Goal: Information Seeking & Learning: Understand process/instructions

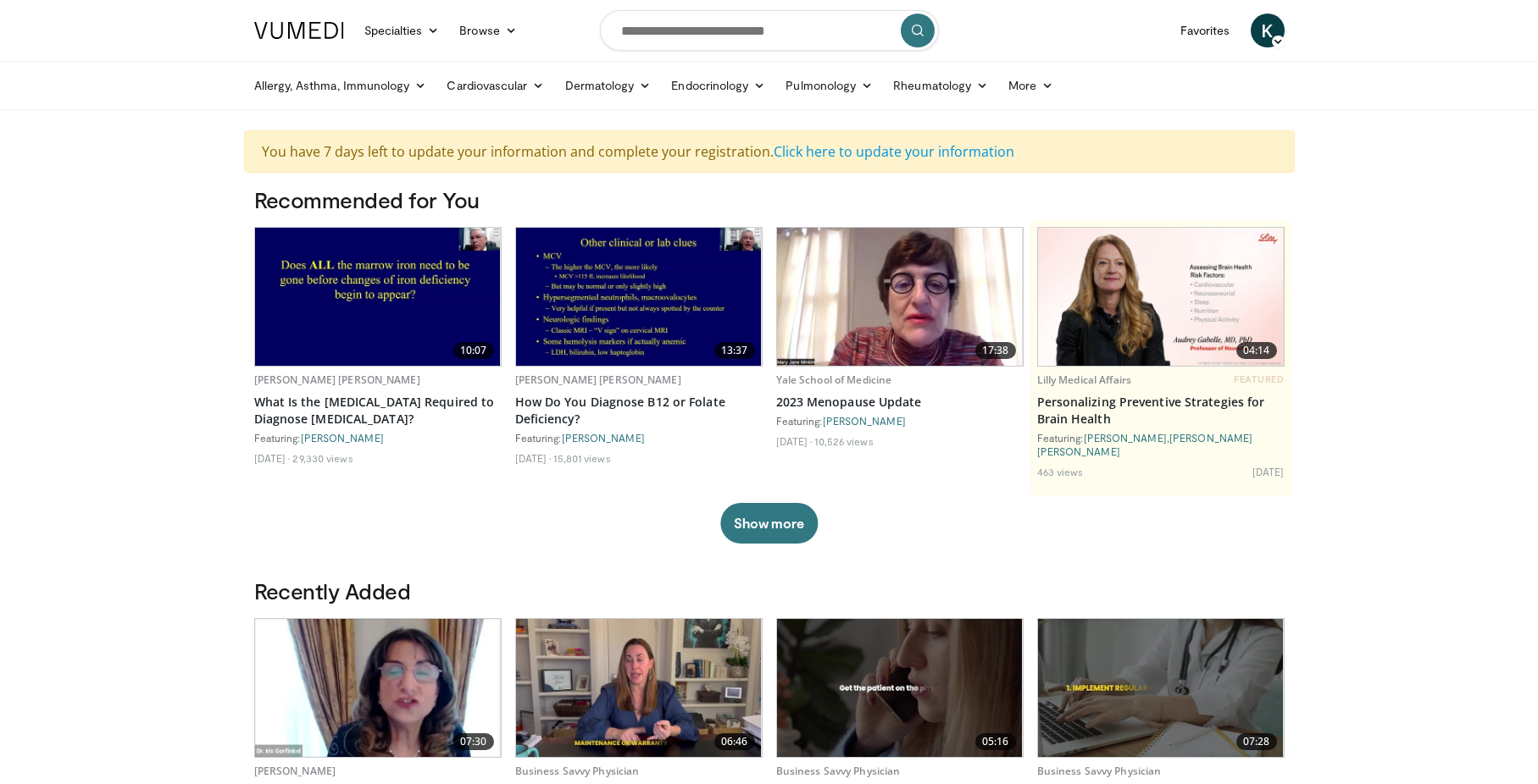
click at [1260, 35] on span "K" at bounding box center [1268, 30] width 34 height 34
click at [1102, 169] on link "Settings" at bounding box center [1181, 166] width 201 height 27
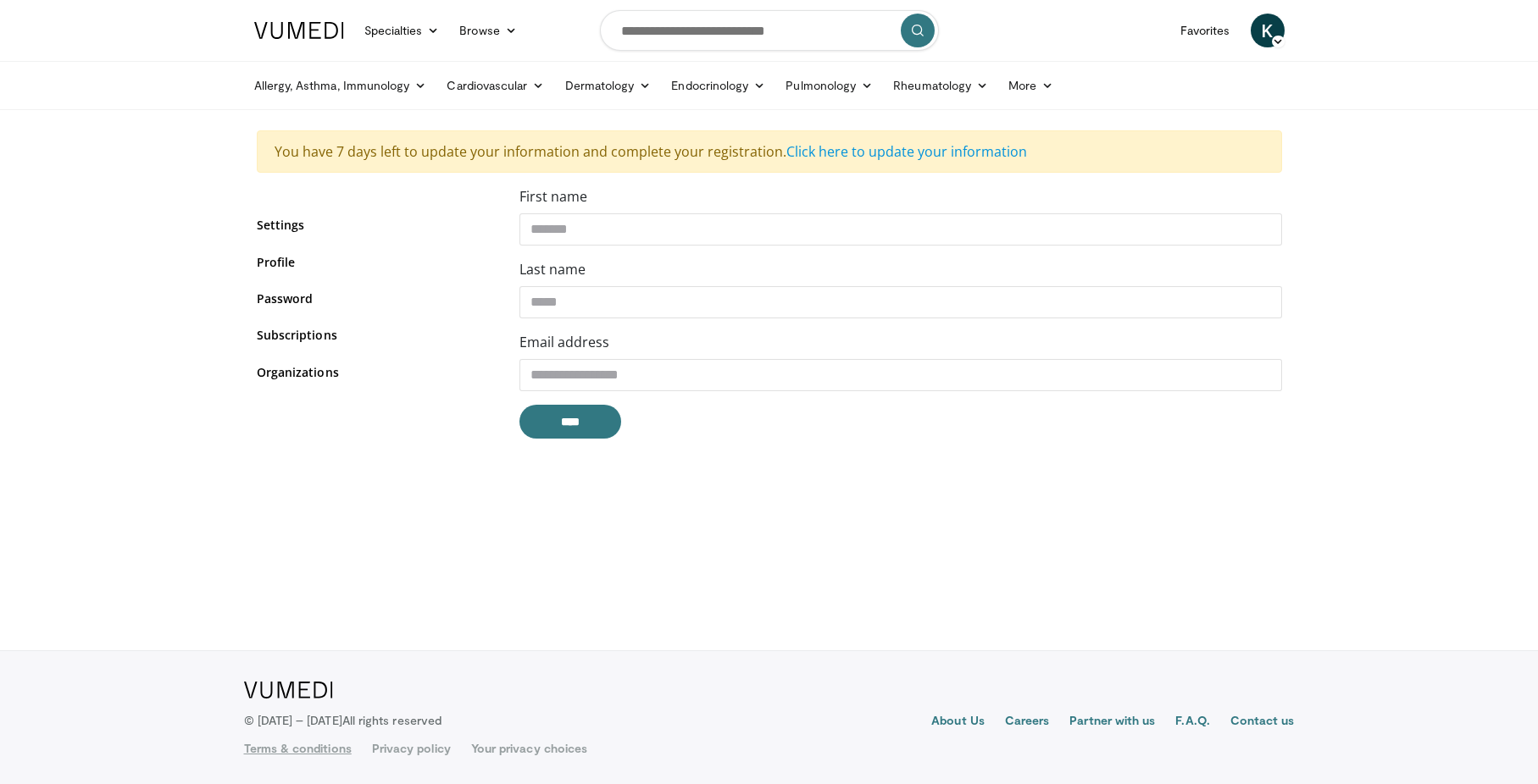
click at [324, 749] on link "Terms & conditions" at bounding box center [298, 748] width 107 height 17
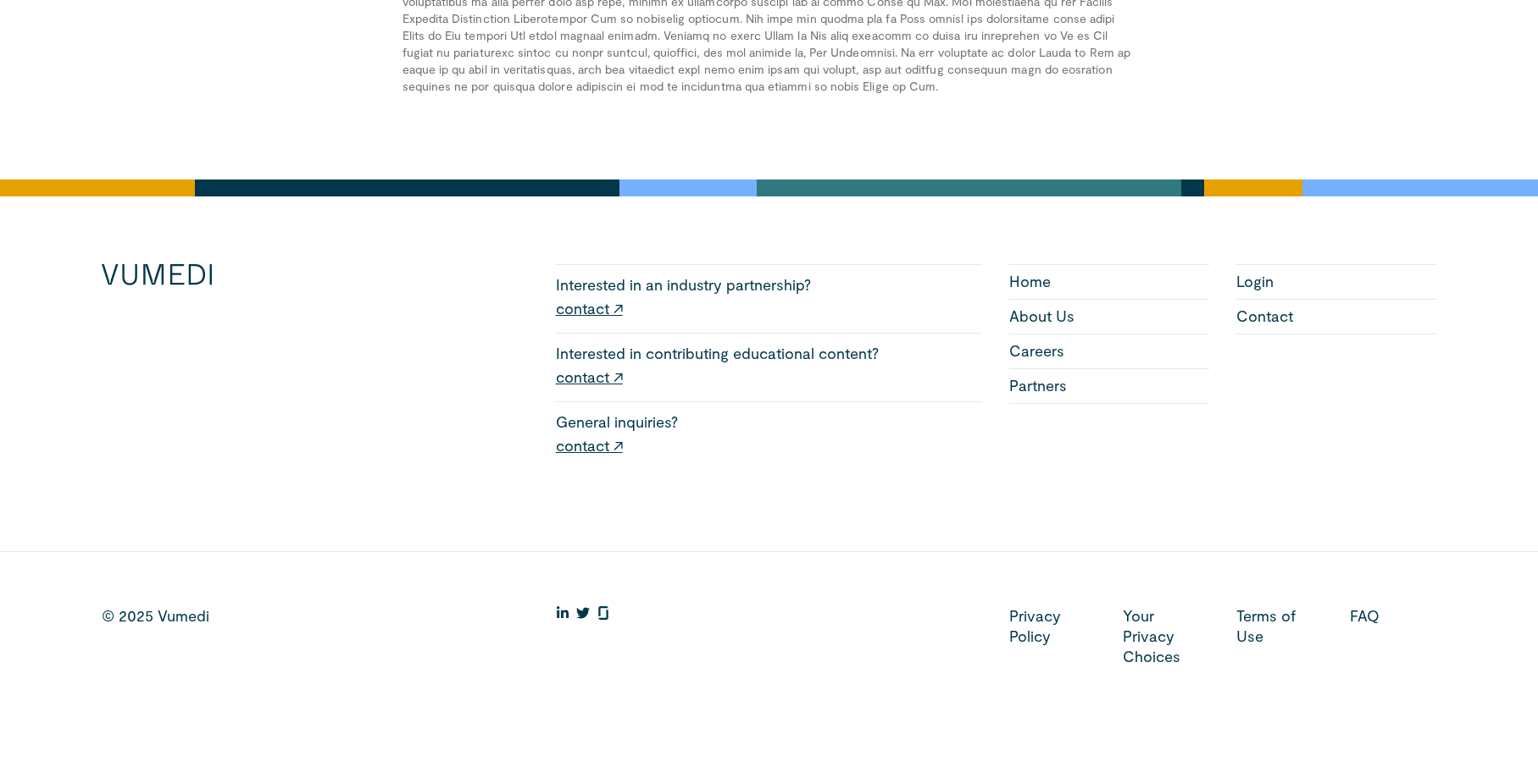
scroll to position [446, 0]
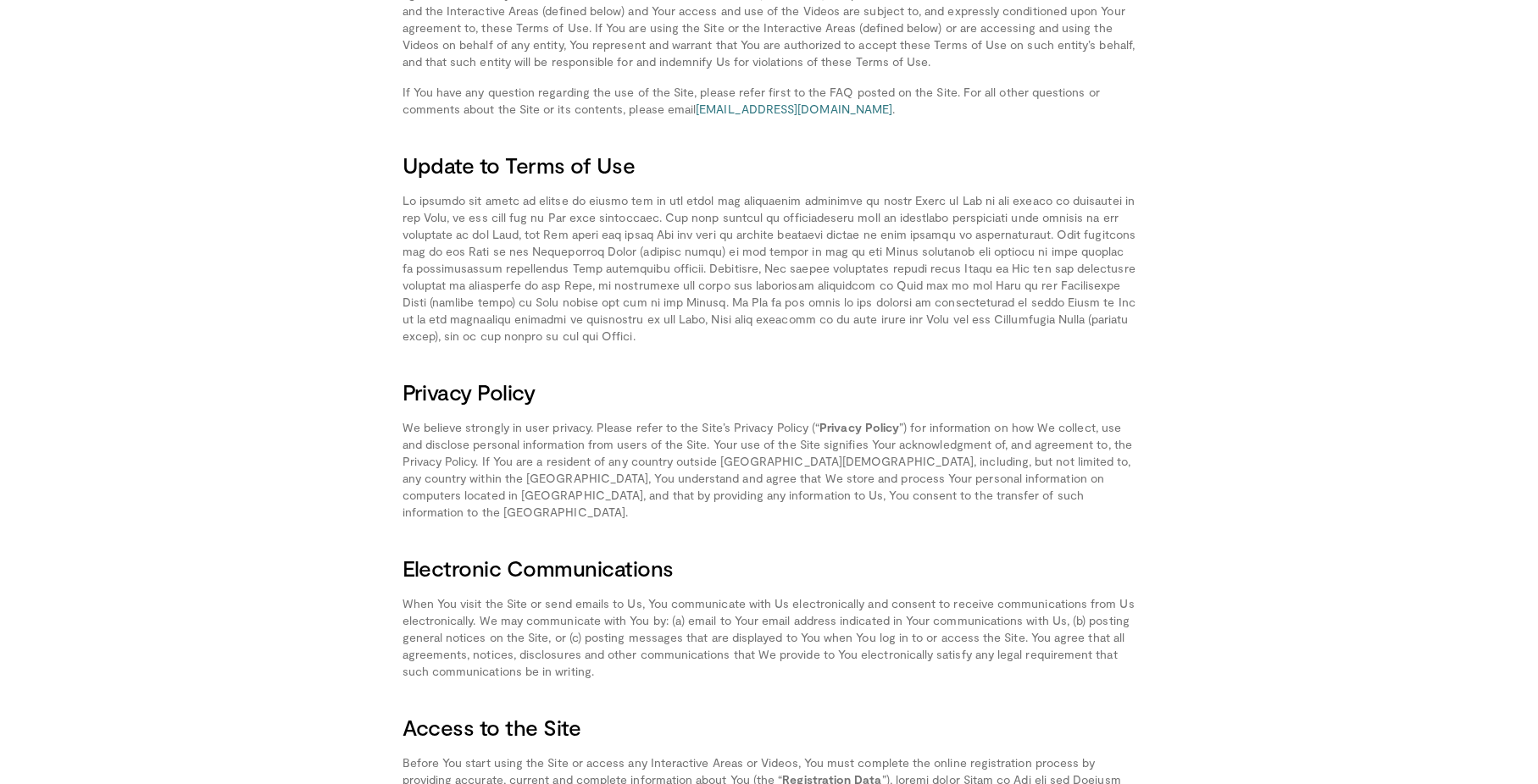
click at [710, 329] on p at bounding box center [769, 268] width 733 height 152
drag, startPoint x: 901, startPoint y: 426, endPoint x: 861, endPoint y: 433, distance: 40.6
click at [898, 428] on p "We believe strongly in user privacy. Please refer to the Site’s Privacy Policy …" at bounding box center [769, 470] width 733 height 102
click at [859, 433] on strong "Privacy Policy" at bounding box center [859, 427] width 80 height 15
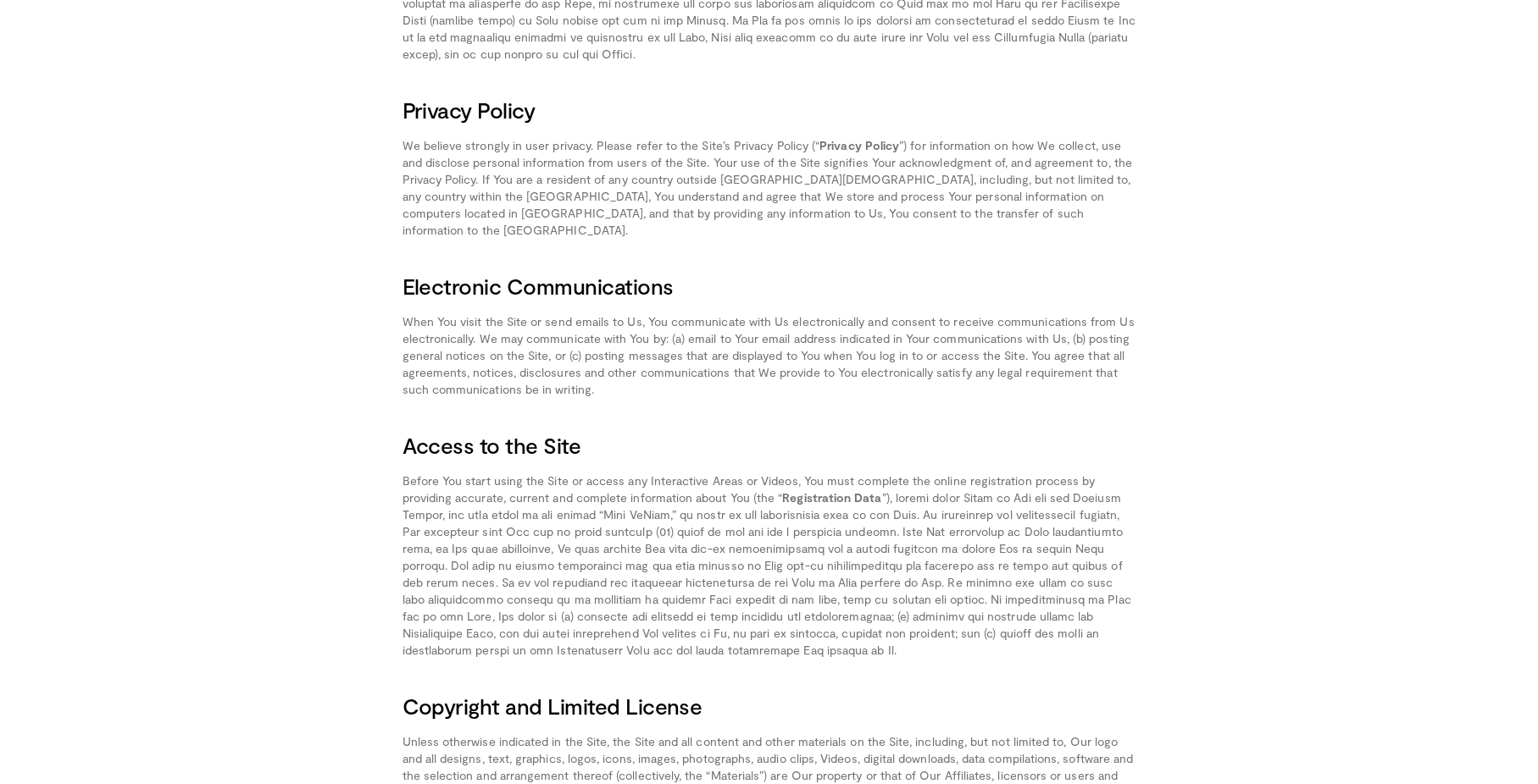
scroll to position [736, 0]
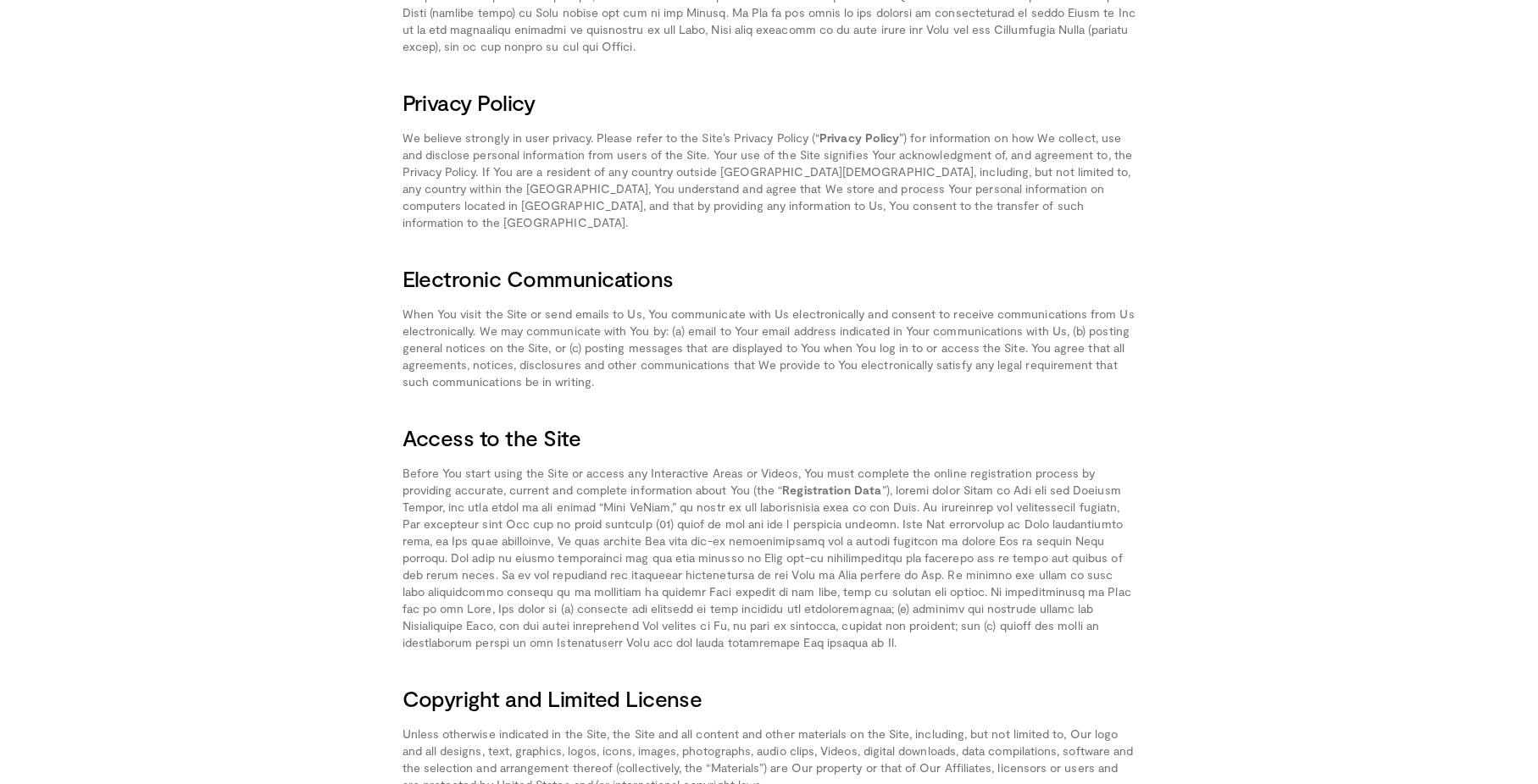
drag, startPoint x: 451, startPoint y: 399, endPoint x: 760, endPoint y: 35, distance: 477.5
